Goal: Information Seeking & Learning: Find contact information

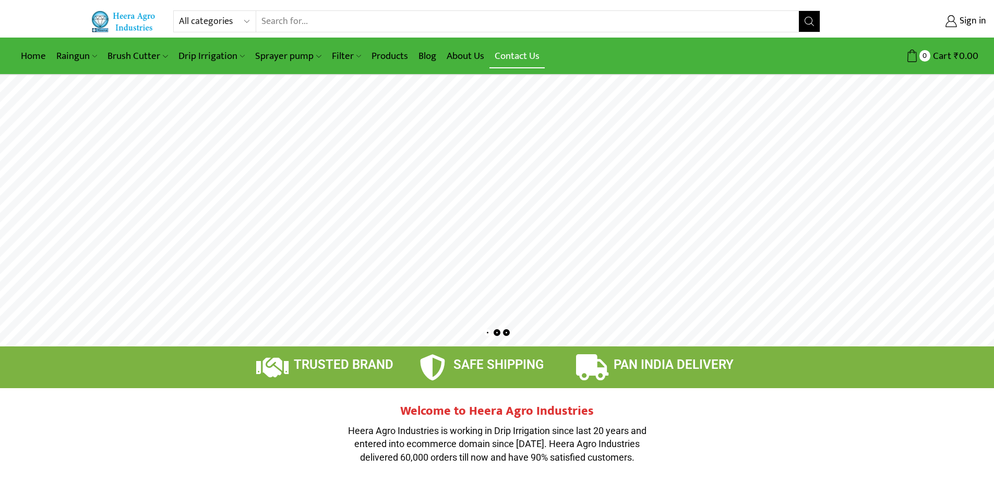
click at [532, 58] on link "Contact Us" at bounding box center [517, 56] width 55 height 25
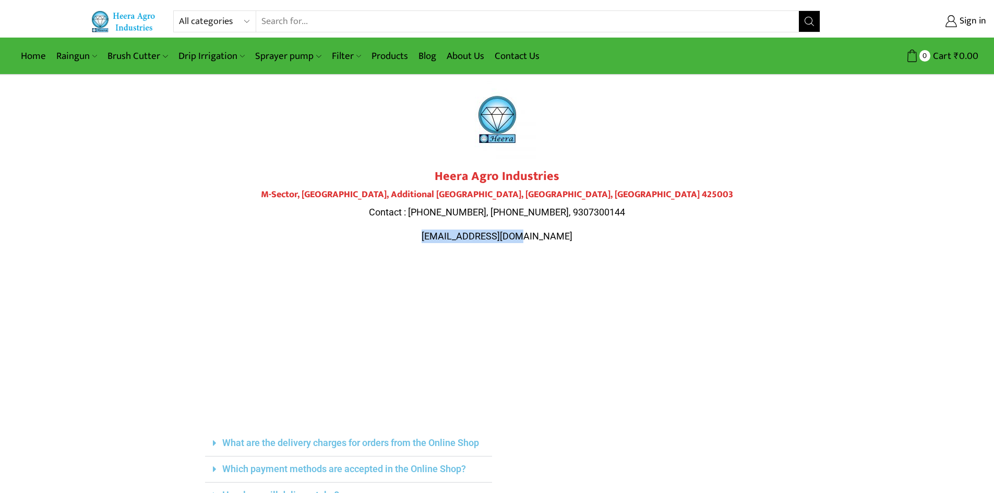
drag, startPoint x: 451, startPoint y: 236, endPoint x: 544, endPoint y: 233, distance: 93.0
click at [544, 233] on span "[EMAIL_ADDRESS][DOMAIN_NAME]" at bounding box center [497, 236] width 151 height 11
copy span "[EMAIL_ADDRESS][DOMAIN_NAME]"
drag, startPoint x: 491, startPoint y: 210, endPoint x: 542, endPoint y: 209, distance: 50.6
click at [542, 209] on span "Contact : [PHONE_NUMBER], [PHONE_NUMBER], 9307300144" at bounding box center [497, 212] width 256 height 11
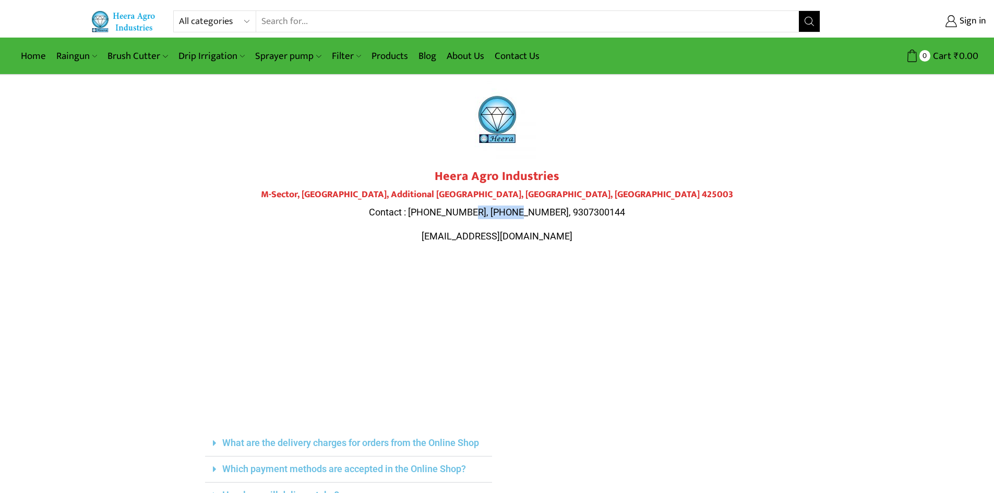
copy span "9307300143"
drag, startPoint x: 550, startPoint y: 210, endPoint x: 609, endPoint y: 207, distance: 59.6
click at [609, 207] on p "Contact : [PHONE_NUMBER], [PHONE_NUMBER], 9307300144" at bounding box center [497, 213] width 585 height 14
copy span "9307300144"
